Goal: Information Seeking & Learning: Find specific page/section

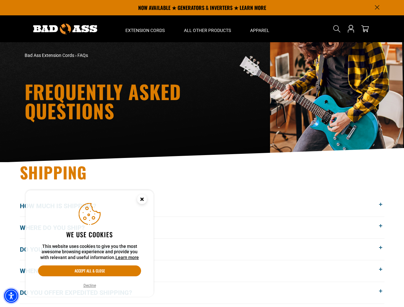
click at [11, 296] on img "Accessibility Menu" at bounding box center [11, 296] width 14 height 14
